Goal: Check status: Check status

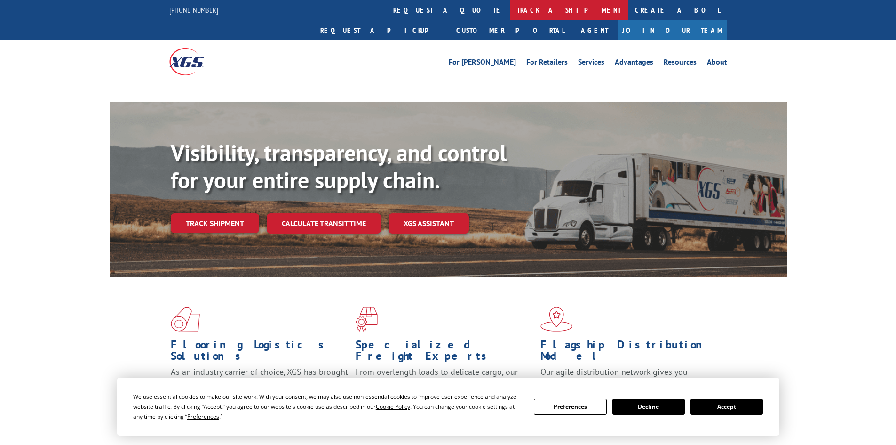
click at [510, 13] on link "track a shipment" at bounding box center [569, 10] width 118 height 20
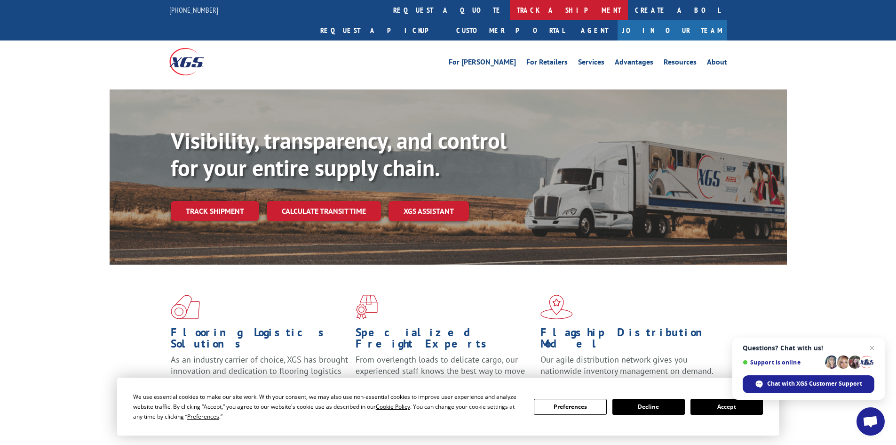
click at [510, 6] on link "track a shipment" at bounding box center [569, 10] width 118 height 20
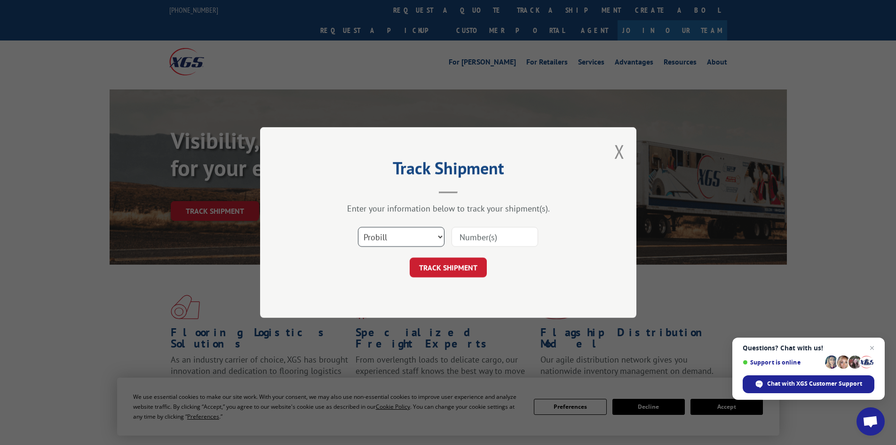
click at [390, 236] on select "Select category... Probill BOL PO" at bounding box center [401, 237] width 87 height 20
select select "bol"
click at [358, 227] on select "Select category... Probill BOL PO" at bounding box center [401, 237] width 87 height 20
click at [481, 234] on input at bounding box center [495, 237] width 87 height 20
paste input "7040194"
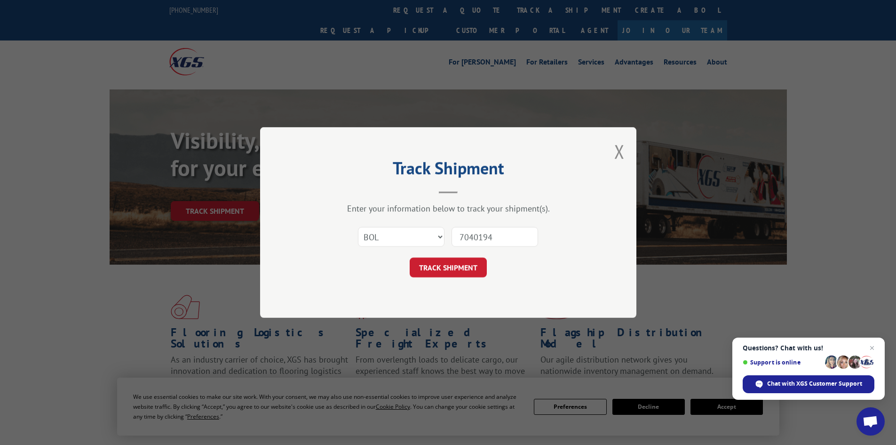
type input "7040194"
drag, startPoint x: 454, startPoint y: 257, endPoint x: 450, endPoint y: 261, distance: 6.0
click at [450, 260] on form "Select category... Probill BOL PO 7040194 TRACK SHIPMENT" at bounding box center [448, 249] width 282 height 56
click at [450, 261] on button "TRACK SHIPMENT" at bounding box center [448, 267] width 77 height 20
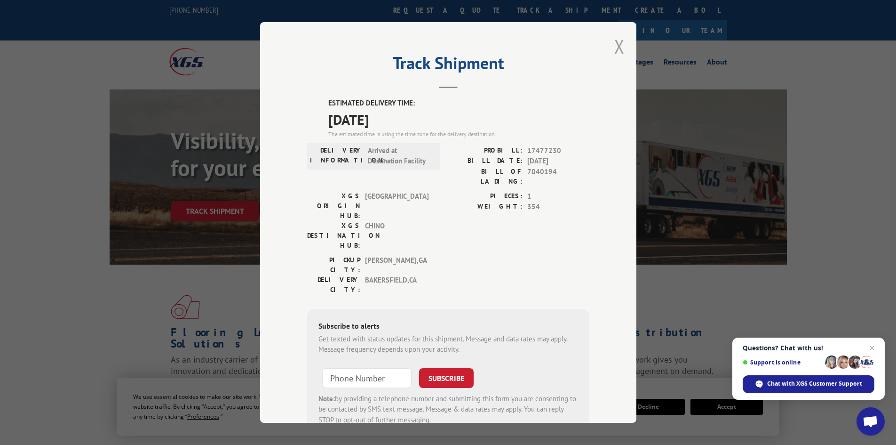
click at [616, 52] on button "Close modal" at bounding box center [619, 46] width 10 height 25
